Goal: Task Accomplishment & Management: Complete application form

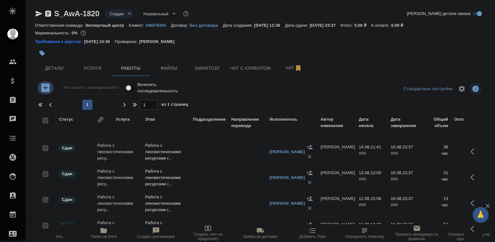
click at [45, 90] on icon "button" at bounding box center [45, 87] width 11 height 11
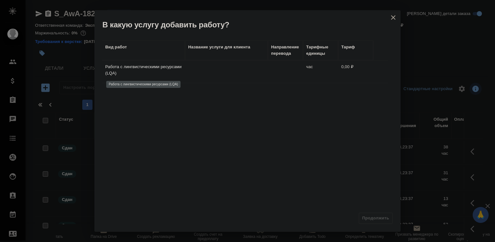
click at [167, 74] on p "Работа с лингвистическими ресурсами (LQA)" at bounding box center [143, 70] width 77 height 13
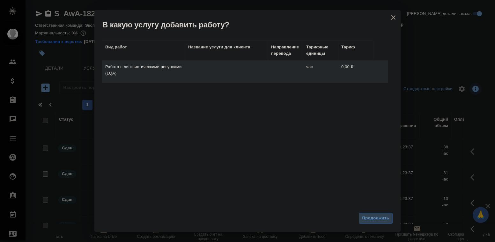
click at [382, 218] on span "Продолжить" at bounding box center [375, 218] width 27 height 7
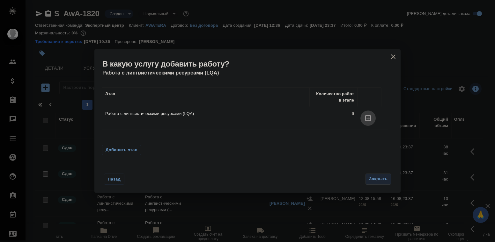
click at [367, 119] on icon "button" at bounding box center [368, 118] width 6 height 6
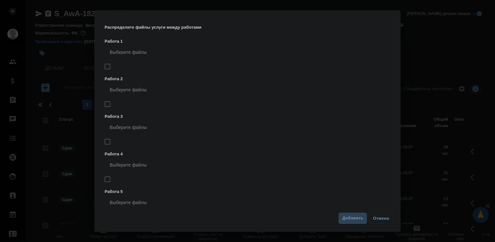
click at [352, 221] on span "Добавить" at bounding box center [352, 218] width 21 height 7
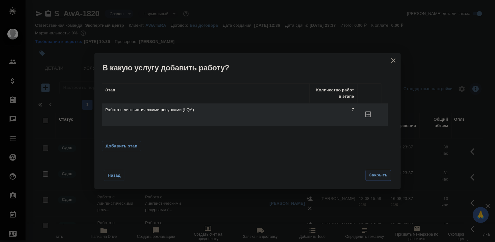
click at [383, 175] on span "Закрыть" at bounding box center [378, 175] width 19 height 7
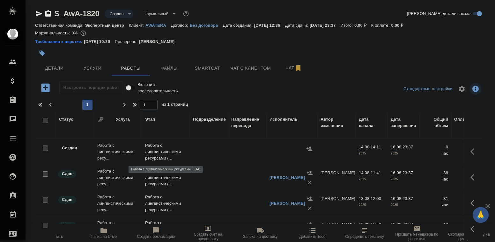
click at [161, 149] on p "Работа с лингвистическими ресурсами (..." at bounding box center [165, 152] width 41 height 19
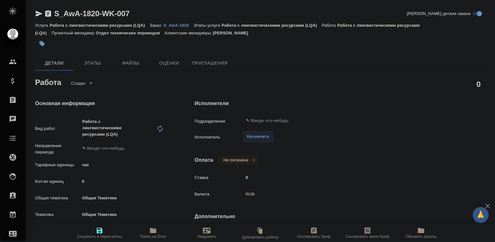
type textarea "x"
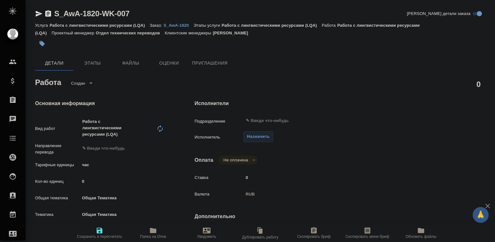
type textarea "x"
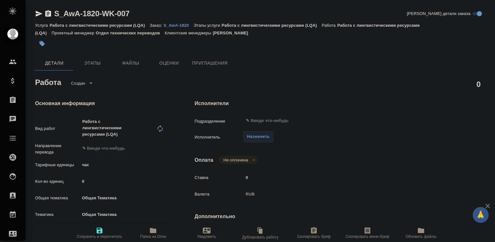
type textarea "x"
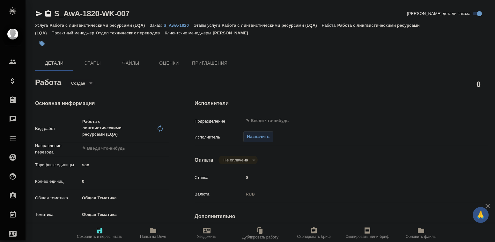
type textarea "x"
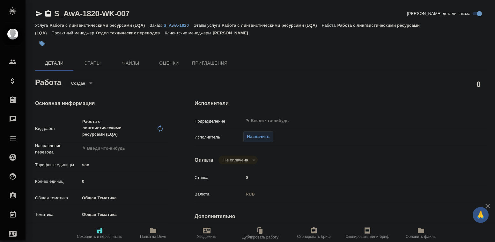
type textarea "x"
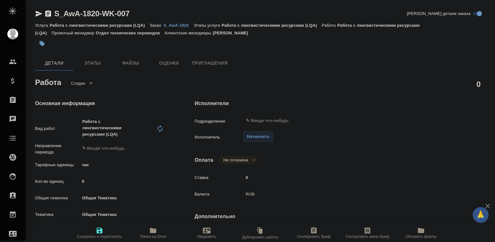
type textarea "x"
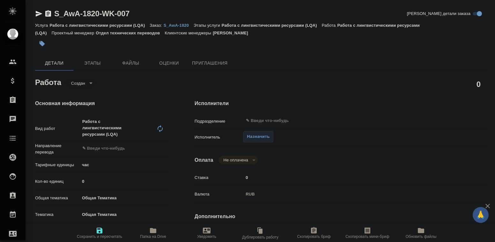
type textarea "x"
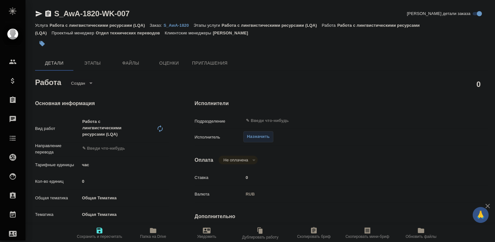
type textarea "x"
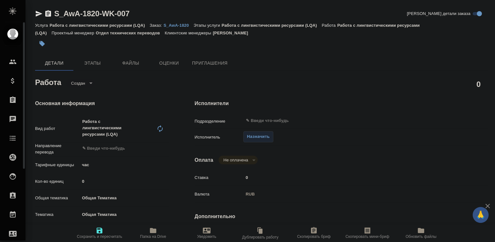
type textarea "x"
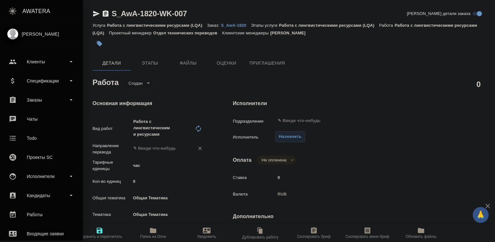
type textarea "x"
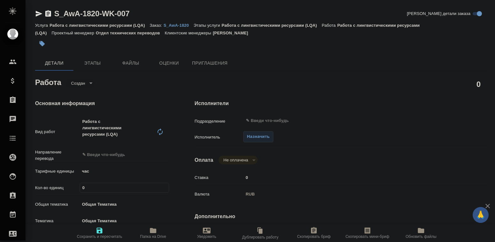
click at [84, 186] on input "0" at bounding box center [124, 187] width 89 height 9
type input "1"
click at [164, 187] on input "1" at bounding box center [124, 187] width 89 height 9
type textarea "x"
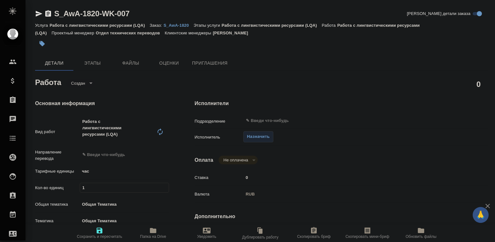
type textarea "x"
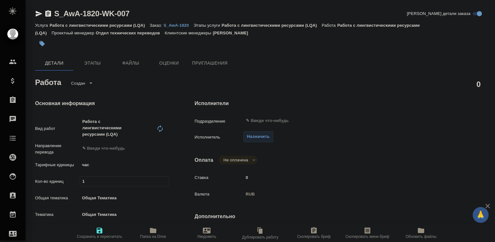
type textarea "x"
type input "2"
type textarea "x"
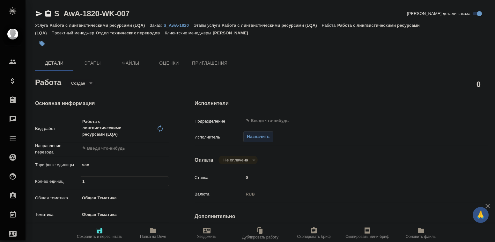
type textarea "x"
type input "2"
click at [164, 180] on input "2" at bounding box center [124, 181] width 89 height 9
type textarea "x"
type input "3"
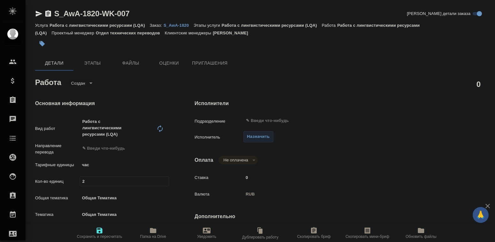
type textarea "x"
type input "3"
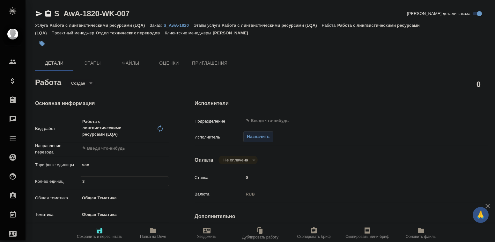
click at [164, 180] on input "3" at bounding box center [124, 181] width 89 height 9
type textarea "x"
type input "4"
type textarea "x"
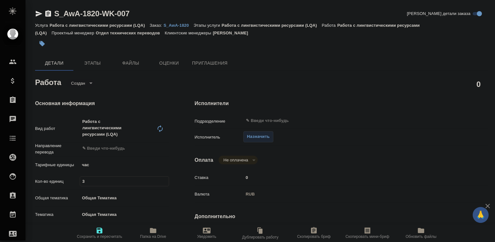
type textarea "x"
type input "4"
click at [164, 180] on input "4" at bounding box center [124, 181] width 89 height 9
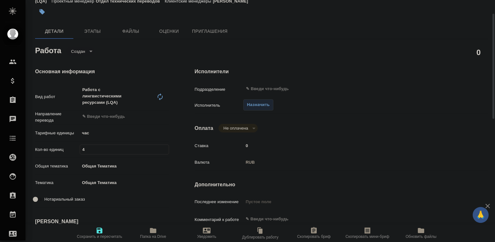
scroll to position [64, 0]
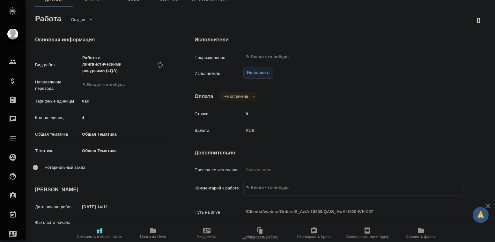
type textarea "x"
click at [263, 190] on textarea at bounding box center [353, 187] width 219 height 11
type textarea "П"
type textarea "x"
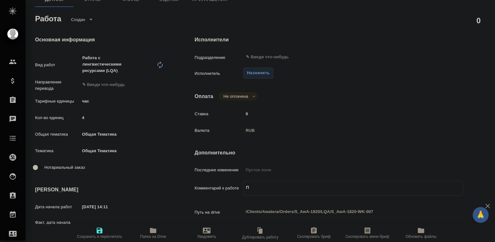
type textarea "x"
type textarea "Поп"
type textarea "x"
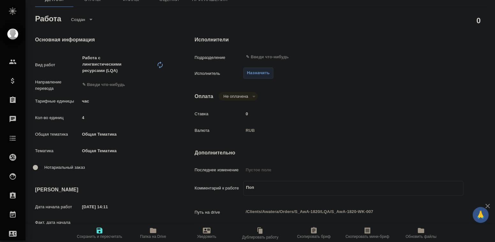
type textarea "x"
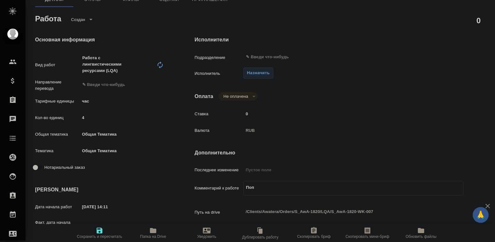
type textarea "Попо"
type textarea "x"
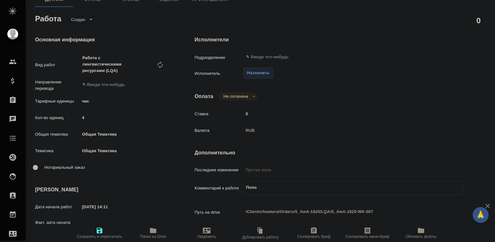
type textarea "x"
type textarea "Попол"
type textarea "x"
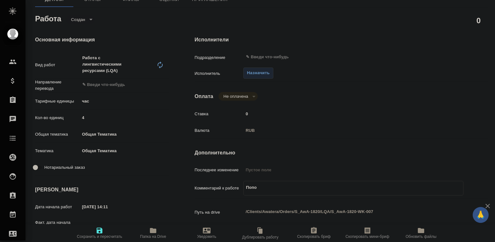
type textarea "x"
type textarea "Пополн"
type textarea "x"
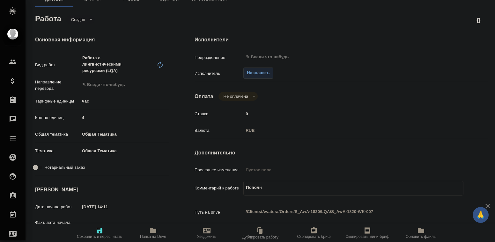
type textarea "x"
type textarea "Пополне"
type textarea "x"
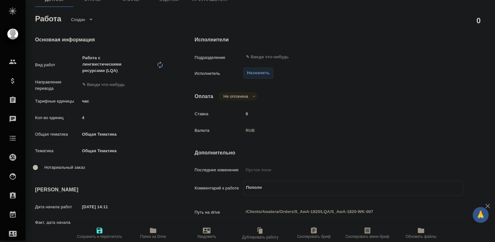
type textarea "x"
type textarea "Пополнен"
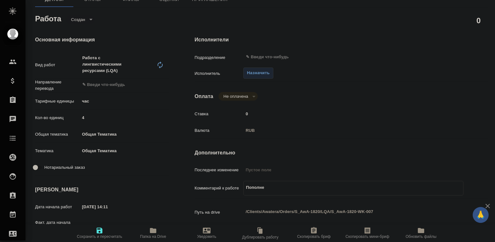
type textarea "x"
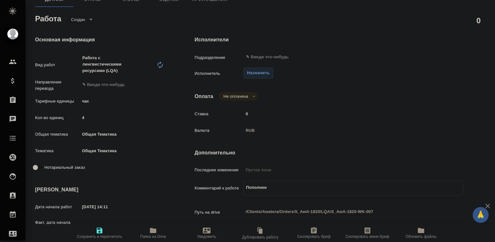
type textarea "Пополнени"
type textarea "x"
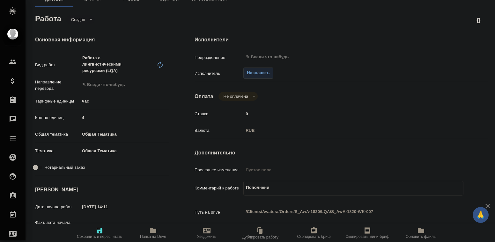
type textarea "Пополнение"
type textarea "x"
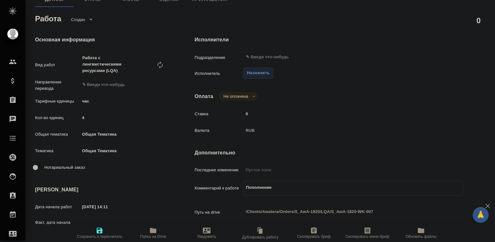
type textarea "x"
type textarea "Пополнение"
type textarea "x"
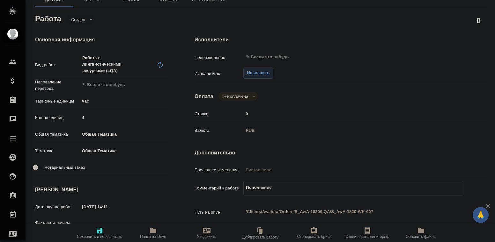
type textarea "x"
type textarea "Пополнение г"
type textarea "x"
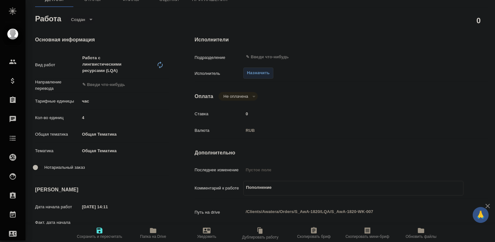
type textarea "x"
type textarea "Пополнение гл"
type textarea "x"
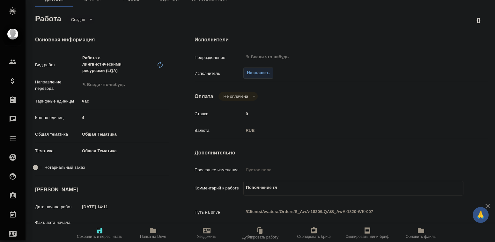
type textarea "x"
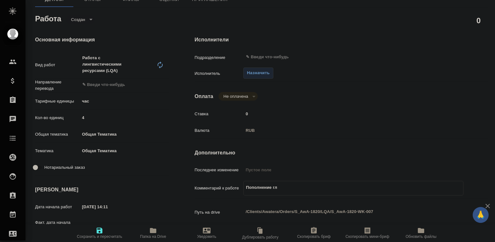
type textarea "Пополнение гло"
type textarea "x"
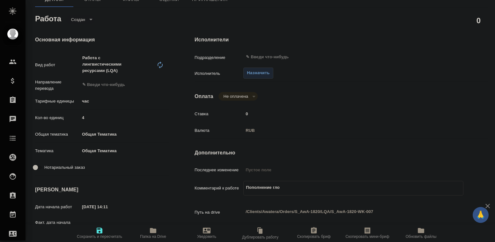
type textarea "x"
type textarea "Пополнение глос"
type textarea "x"
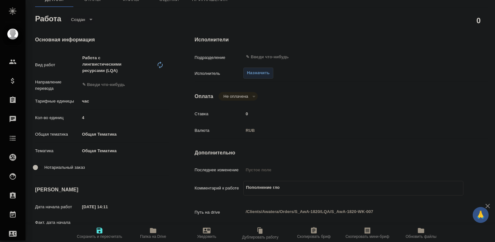
type textarea "x"
type textarea "Пополнение глосс"
type textarea "x"
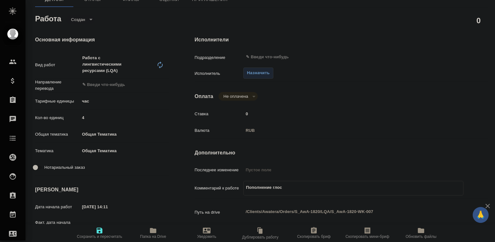
type textarea "x"
type textarea "Пополнение глосса"
type textarea "x"
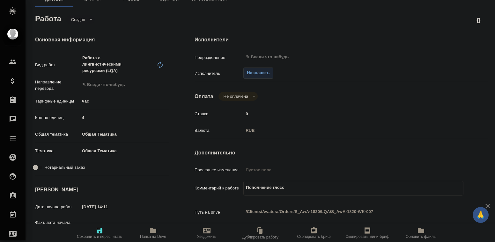
type textarea "x"
type textarea "Пополнение глоссар"
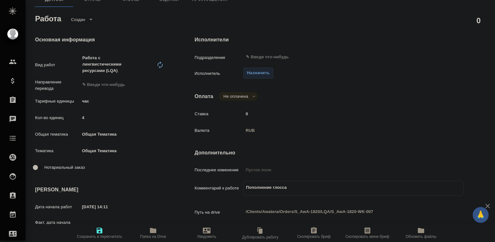
type textarea "x"
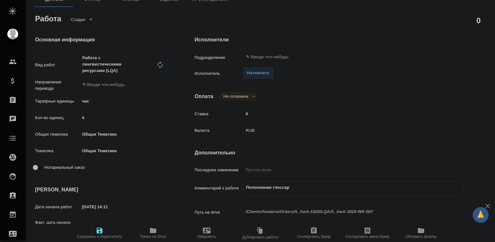
type textarea "Пополнение глоссари"
type textarea "x"
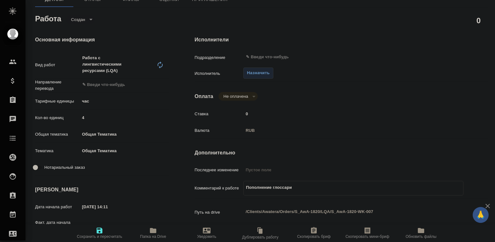
type textarea "x"
type textarea "Пополнение глоссария"
type textarea "x"
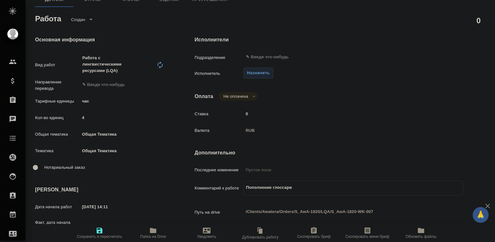
type textarea "x"
type textarea "Пополнение глоссария,"
type textarea "x"
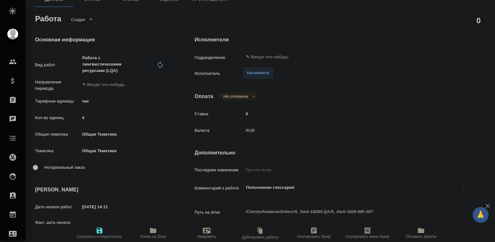
type textarea "x"
type textarea "Пополнение глоссария,"
click at [97, 232] on icon "button" at bounding box center [100, 231] width 6 height 6
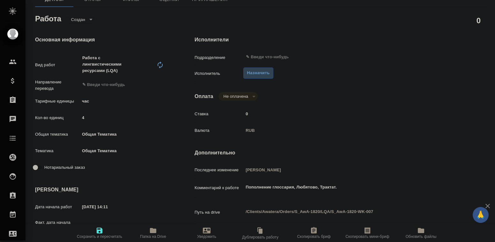
click at [262, 74] on span "Назначить" at bounding box center [258, 73] width 23 height 7
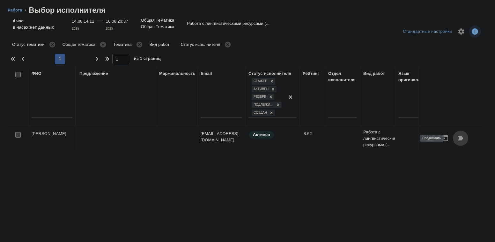
click at [458, 140] on icon "button" at bounding box center [460, 138] width 5 height 4
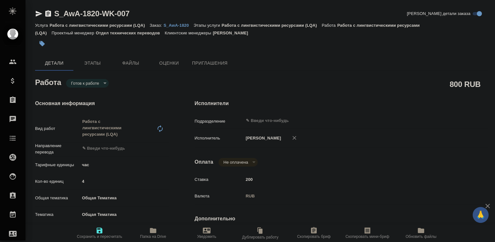
type textarea "x"
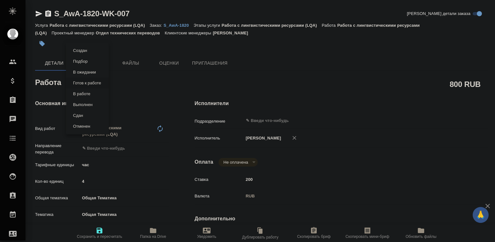
click at [103, 83] on body "🙏 .cls-1 fill:#fff; AWATERA Seleznev Maksim Клиенты Спецификации Заказы 0 Чаты …" at bounding box center [247, 121] width 495 height 242
click at [88, 115] on li "Сдан" at bounding box center [87, 115] width 43 height 11
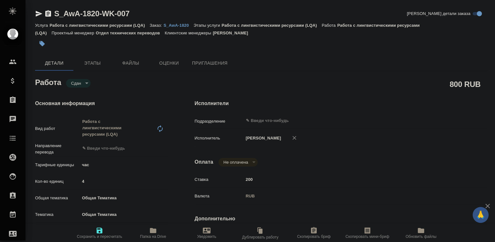
type textarea "x"
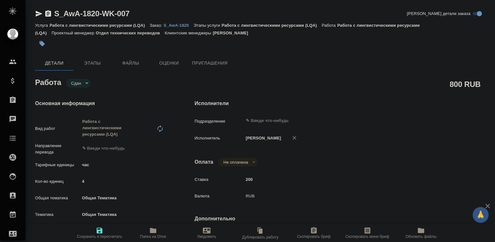
type textarea "x"
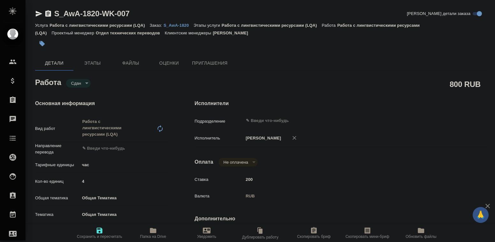
type textarea "x"
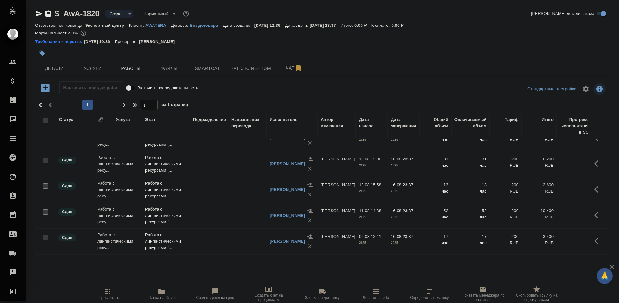
scroll to position [70, 0]
